Goal: Task Accomplishment & Management: Use online tool/utility

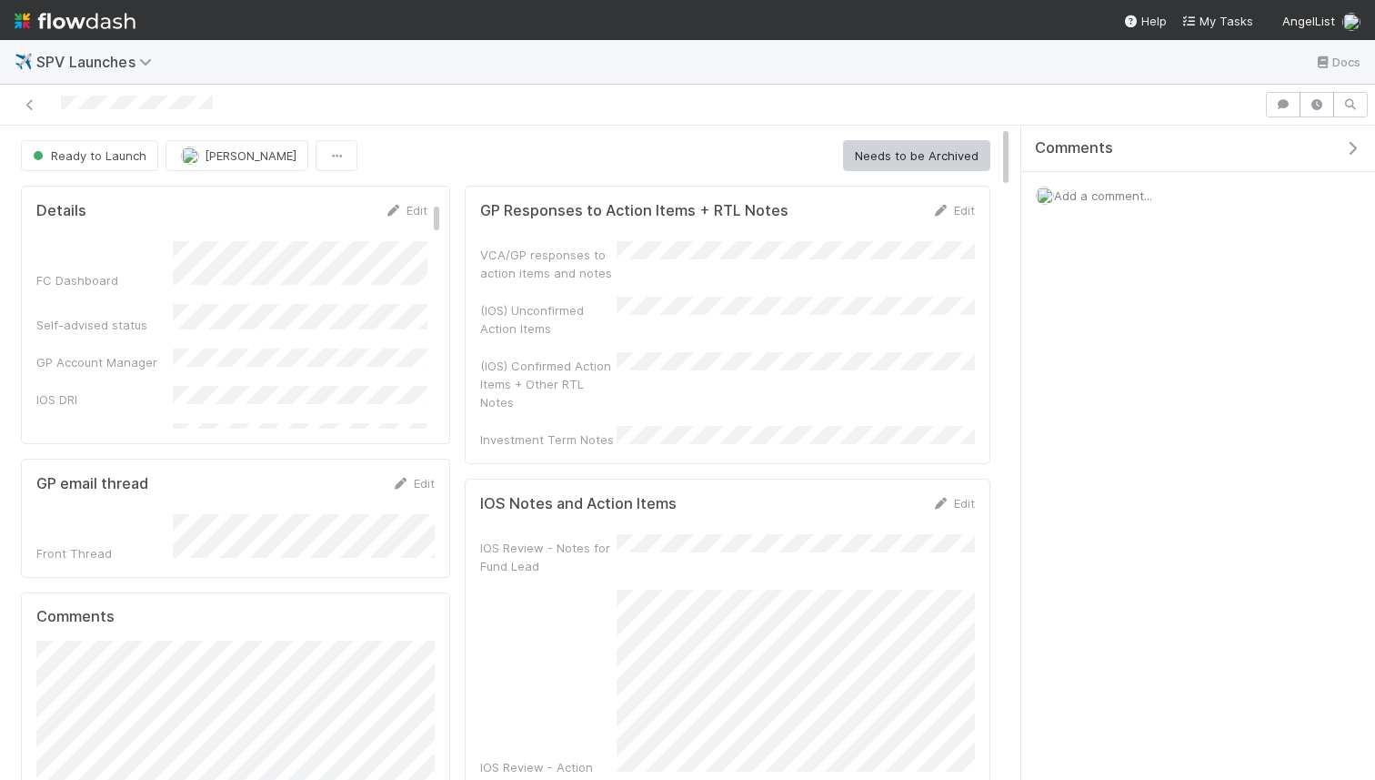
click at [97, 17] on img at bounding box center [75, 20] width 121 height 31
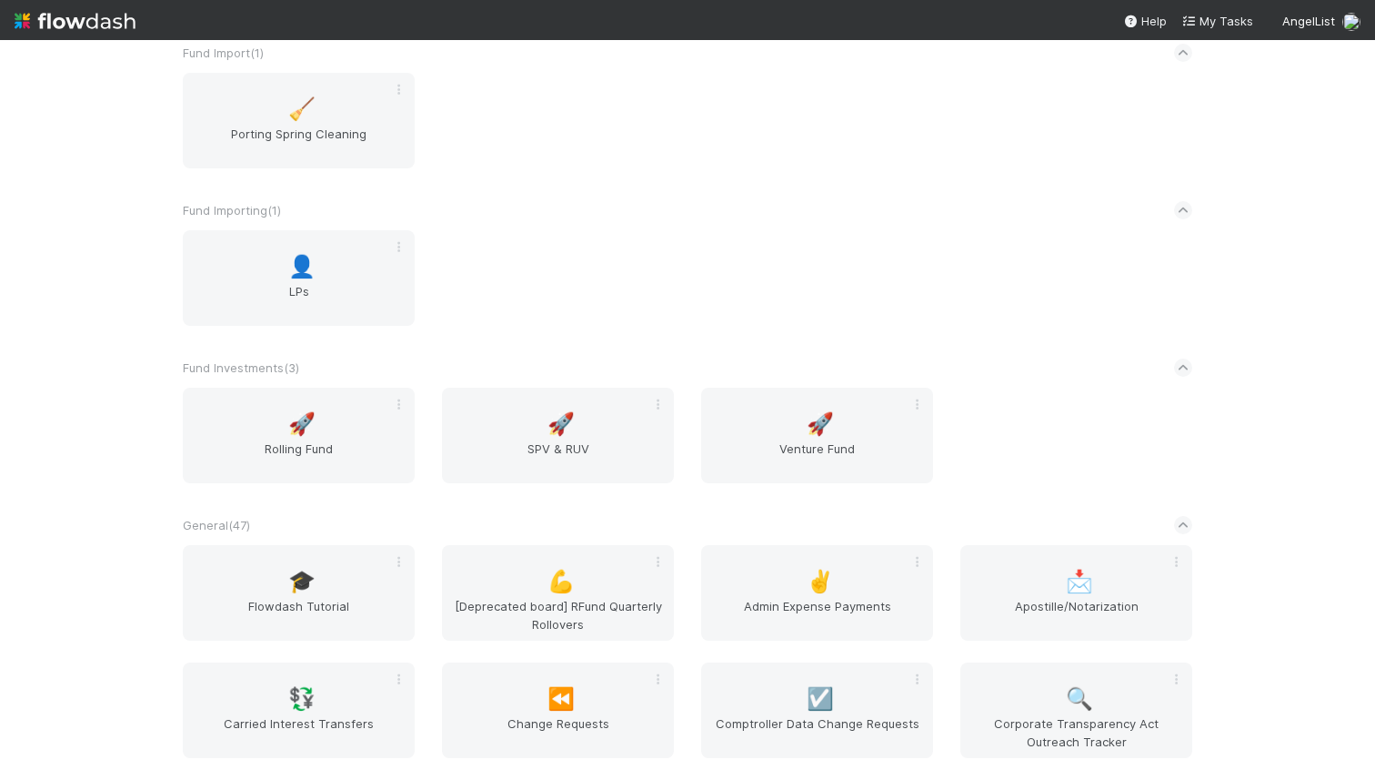
scroll to position [3665, 0]
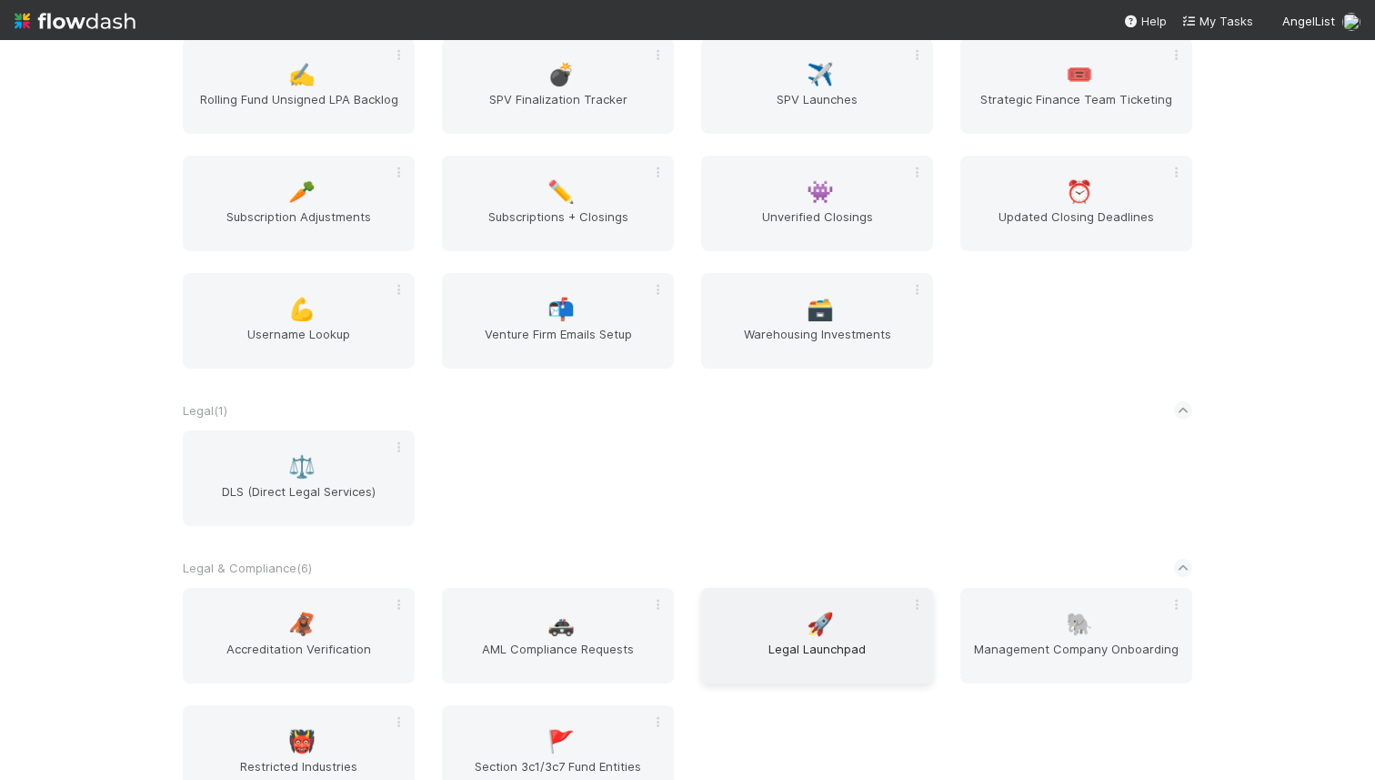
click at [814, 627] on span "🚀" at bounding box center [820, 624] width 27 height 24
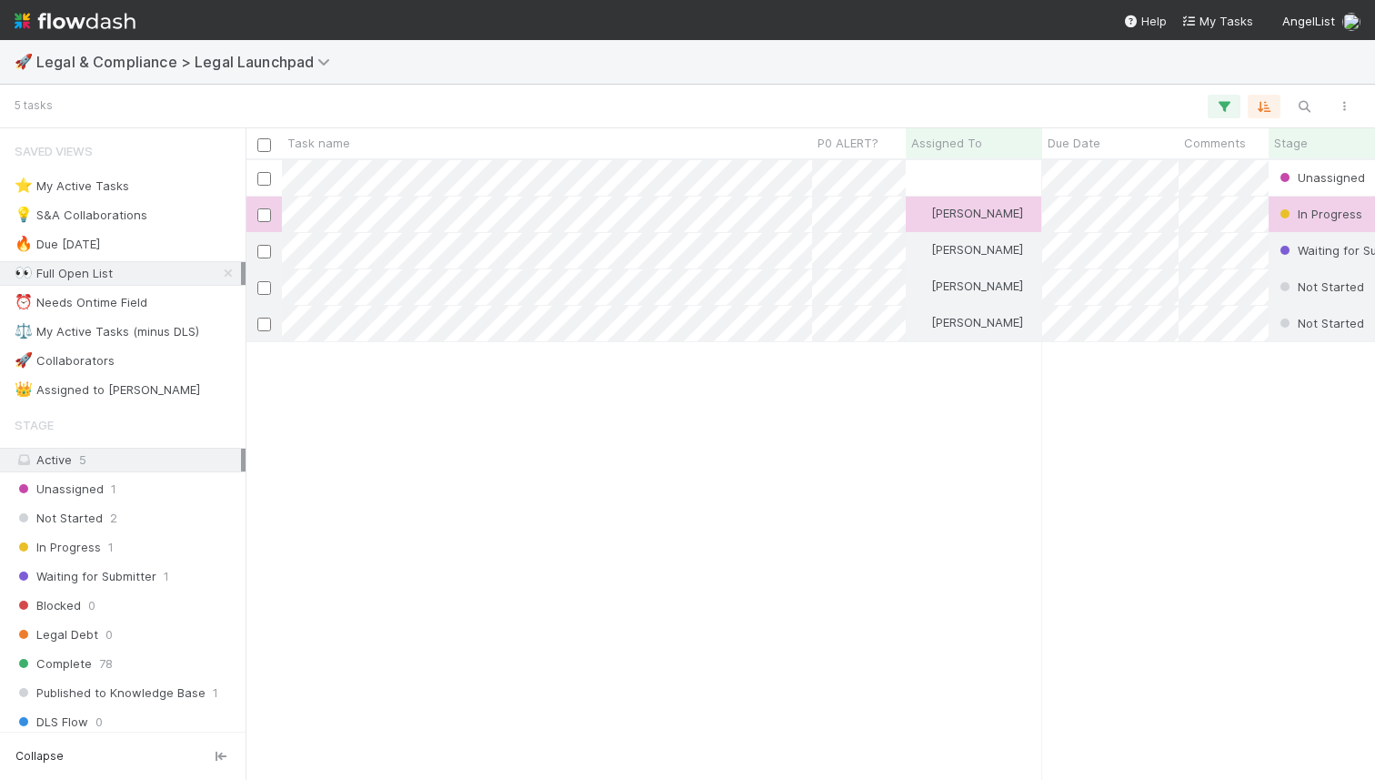
scroll to position [619, 1130]
